Goal: Task Accomplishment & Management: Use online tool/utility

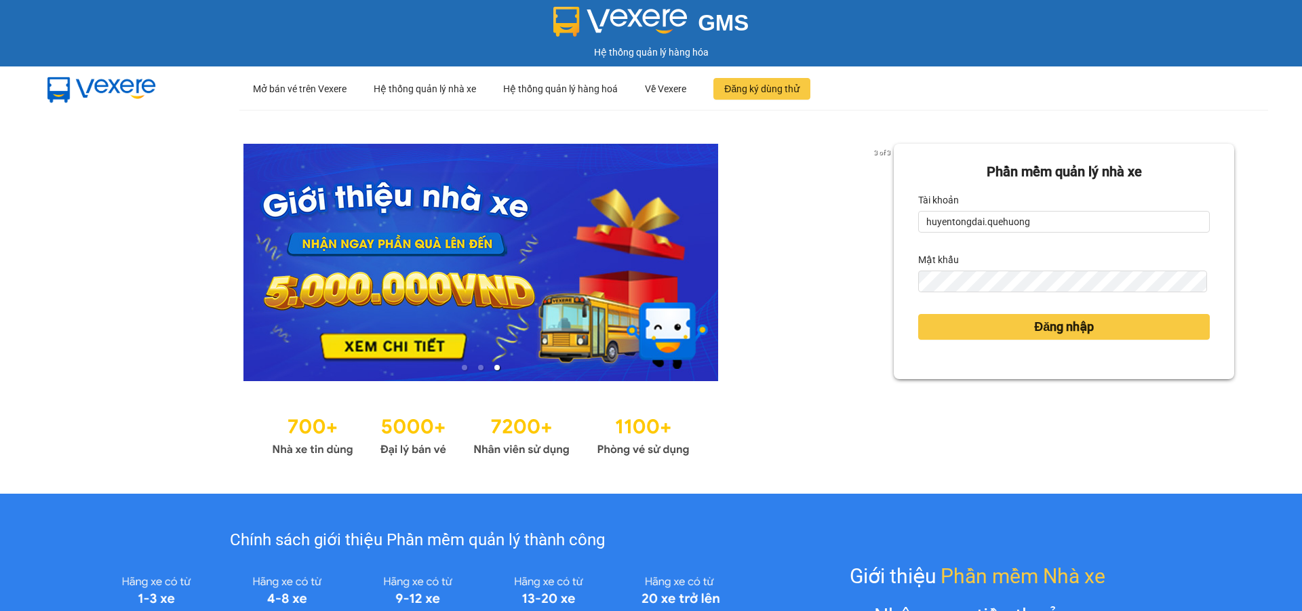
click at [1079, 235] on form "Phần mềm quản lý nhà xe Tài khoản huyentongdai.quehuong Mật khẩu Đăng nhập" at bounding box center [1064, 261] width 292 height 200
click at [1079, 220] on input "huyentongdai.quehuong" at bounding box center [1064, 222] width 292 height 22
type input "phuongoanhkt.quehuong"
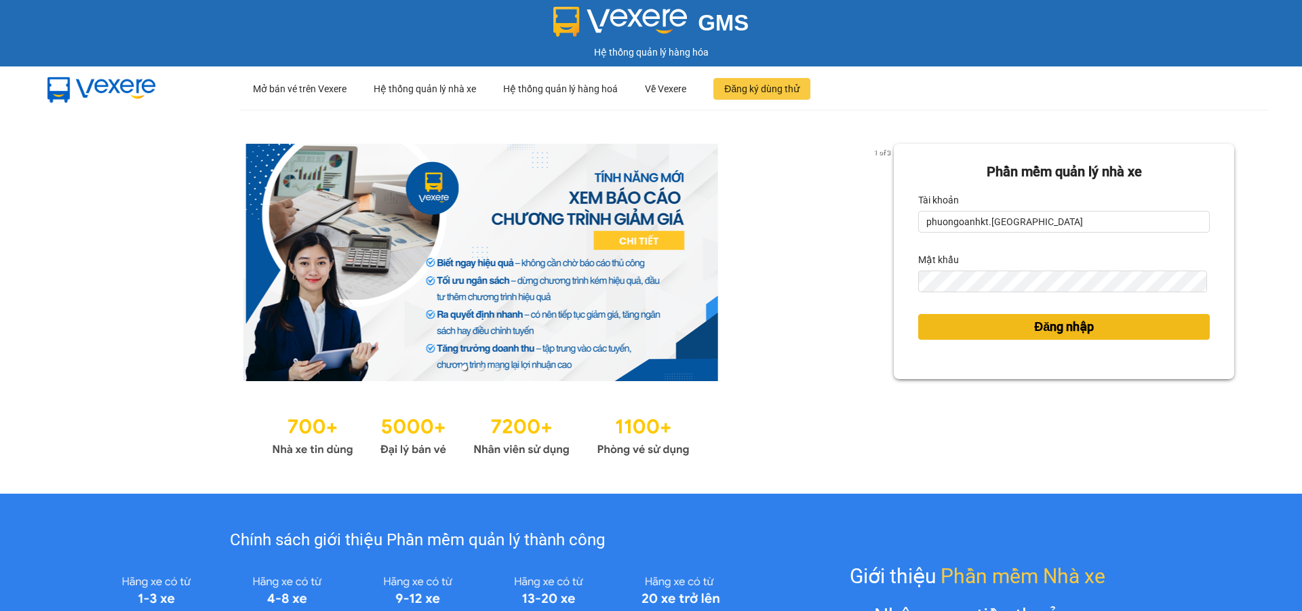
click at [1045, 329] on span "Đăng nhập" at bounding box center [1064, 326] width 60 height 19
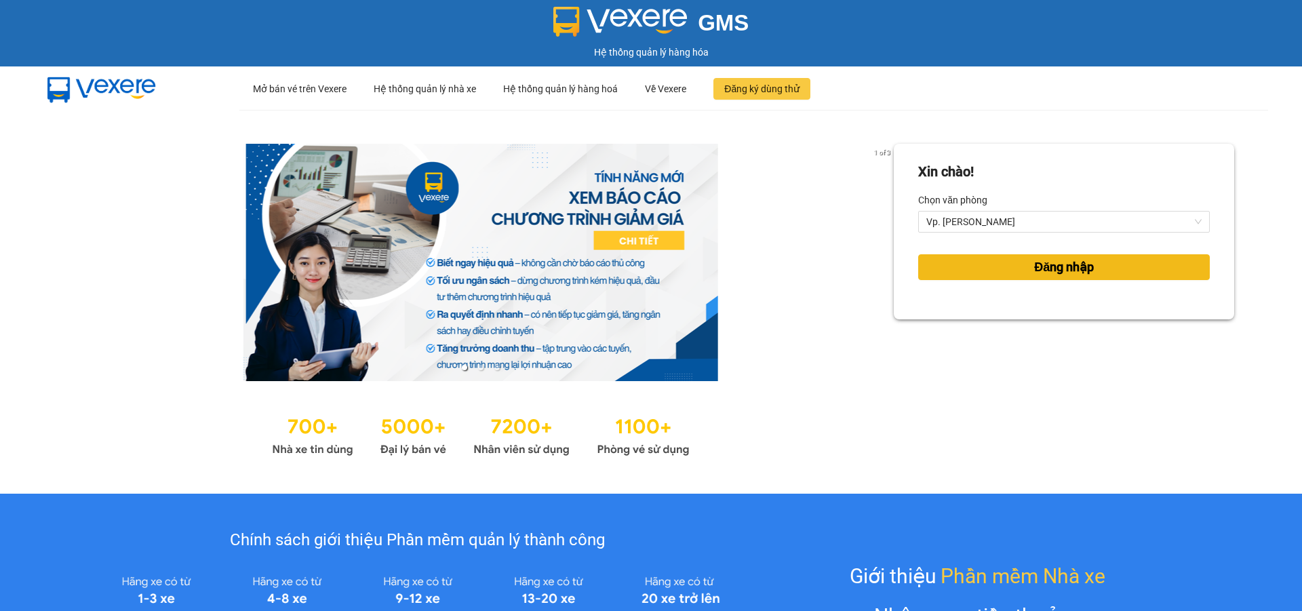
click at [1034, 265] on span "Đăng nhập" at bounding box center [1064, 267] width 60 height 19
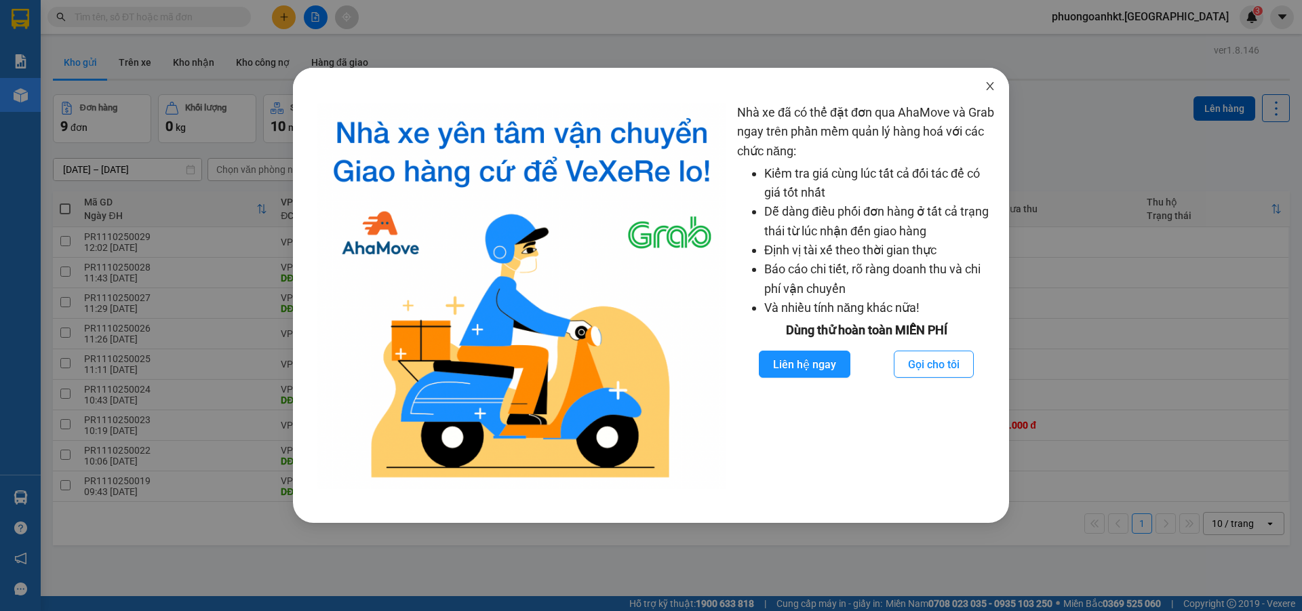
click at [987, 83] on icon "close" at bounding box center [989, 86] width 7 height 8
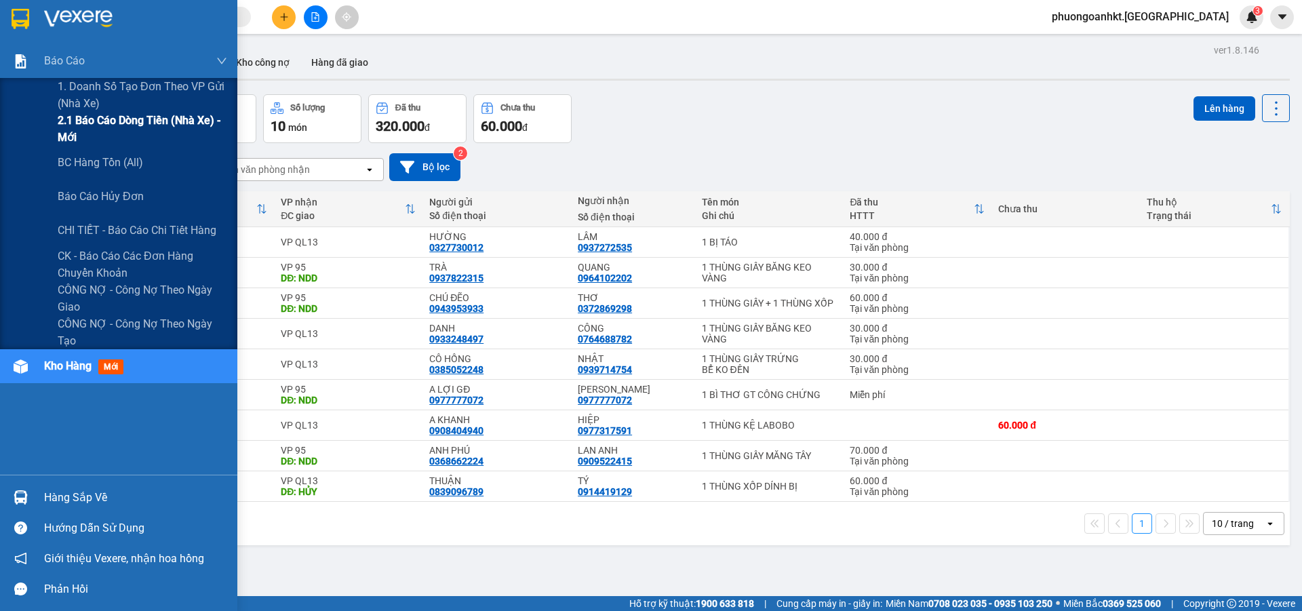
click at [168, 116] on span "2.1 Báo cáo dòng tiền (nhà xe) - mới" at bounding box center [143, 129] width 170 height 34
